Goal: Task Accomplishment & Management: Use online tool/utility

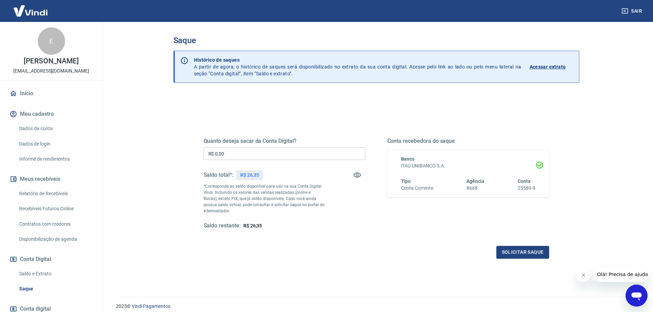
drag, startPoint x: 64, startPoint y: 72, endPoint x: 14, endPoint y: 56, distance: 53.0
click at [14, 56] on div "E [PERSON_NAME] LOSSO [EMAIL_ADDRESS][DOMAIN_NAME]" at bounding box center [51, 51] width 102 height 58
click at [40, 64] on p "[PERSON_NAME]" at bounding box center [51, 61] width 55 height 7
drag, startPoint x: 68, startPoint y: 72, endPoint x: 15, endPoint y: 62, distance: 53.7
click at [24, 62] on p "[PERSON_NAME]" at bounding box center [51, 61] width 55 height 7
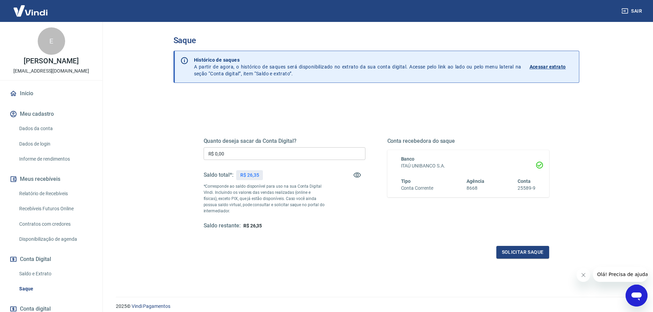
click at [24, 62] on p "[PERSON_NAME]" at bounding box center [51, 61] width 55 height 7
click at [231, 142] on h5 "Quanto deseja sacar da Conta Digital?" at bounding box center [284, 141] width 162 height 7
click at [246, 137] on div "Quanto deseja sacar da Conta Digital? R$ 0,00 ​ Saldo total*: R$ 26,35 *Corresp…" at bounding box center [375, 189] width 345 height 137
